Goal: Find specific page/section: Find specific page/section

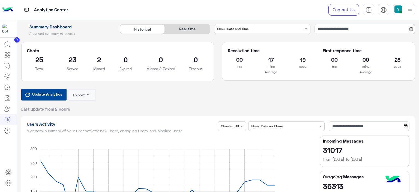
click at [36, 94] on span "Update Analytics" at bounding box center [47, 93] width 33 height 7
click at [134, 103] on div "Update Analytics Export keyboard_arrow_down Last update from 1 Minutes" at bounding box center [218, 100] width 394 height 23
click at [8, 87] on icon at bounding box center [7, 87] width 7 height 7
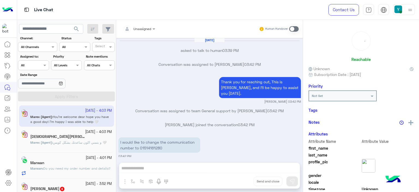
scroll to position [307, 0]
